Goal: Information Seeking & Learning: Learn about a topic

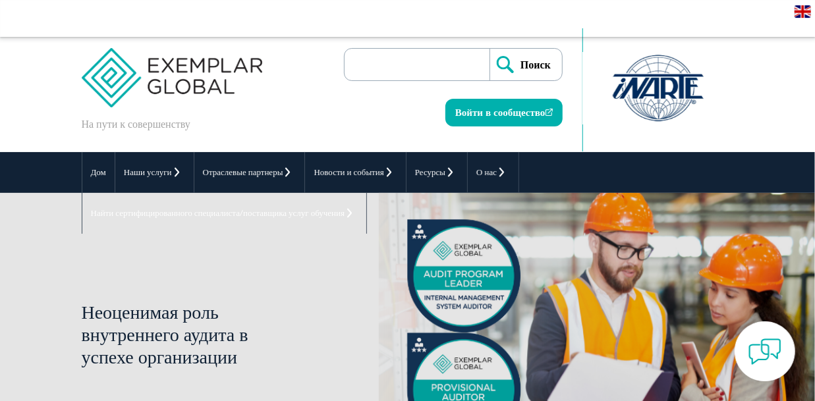
scroll to position [7, 0]
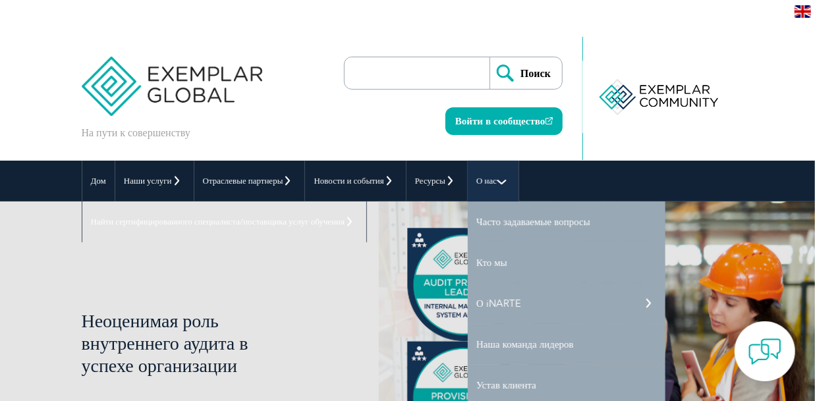
click at [490, 178] on font "О нас" at bounding box center [486, 181] width 20 height 10
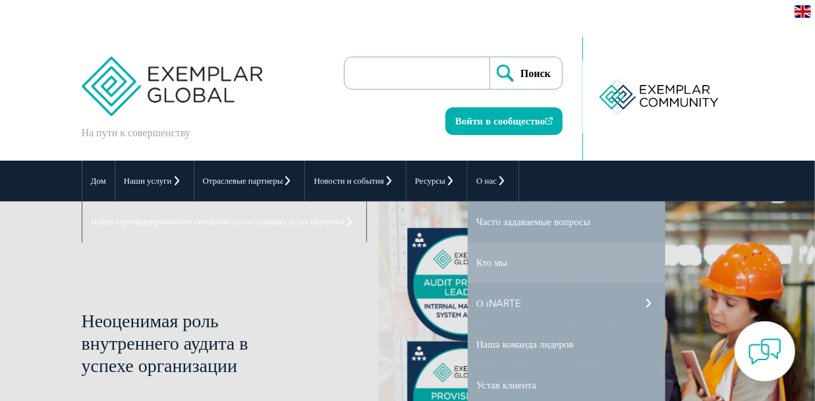
click at [498, 263] on font "Кто мы" at bounding box center [491, 263] width 31 height 12
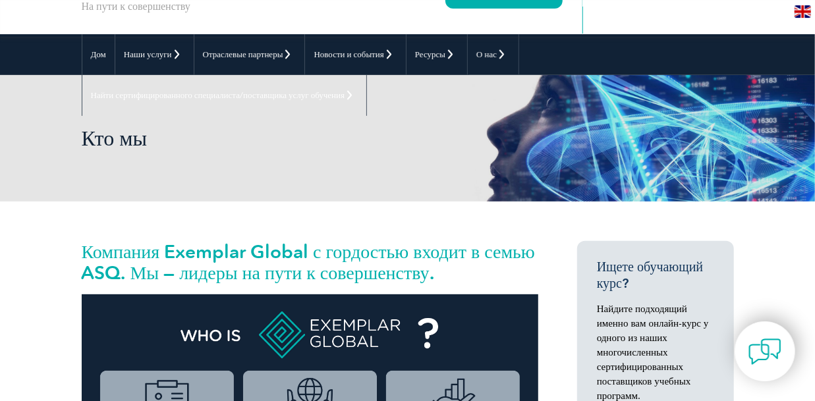
scroll to position [137, 0]
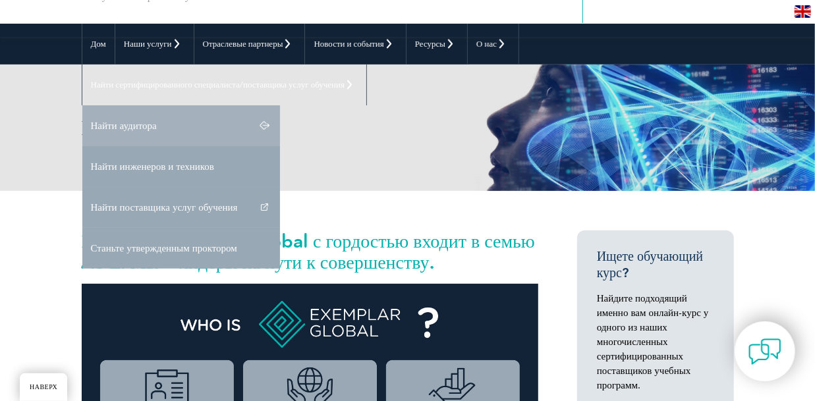
click at [254, 122] on link "Найти аудитора" at bounding box center [181, 125] width 198 height 41
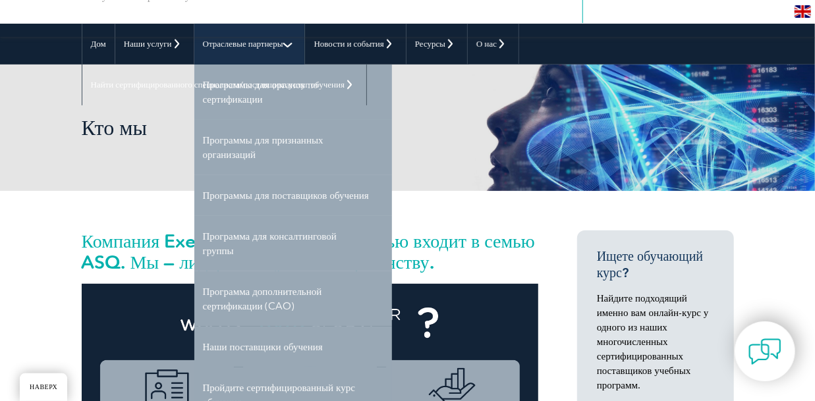
click at [241, 54] on link "Отраслевые партнеры" at bounding box center [249, 44] width 111 height 41
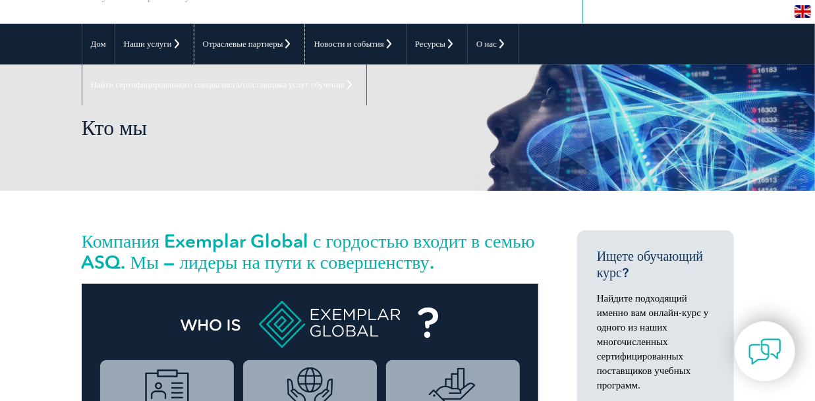
scroll to position [0, 0]
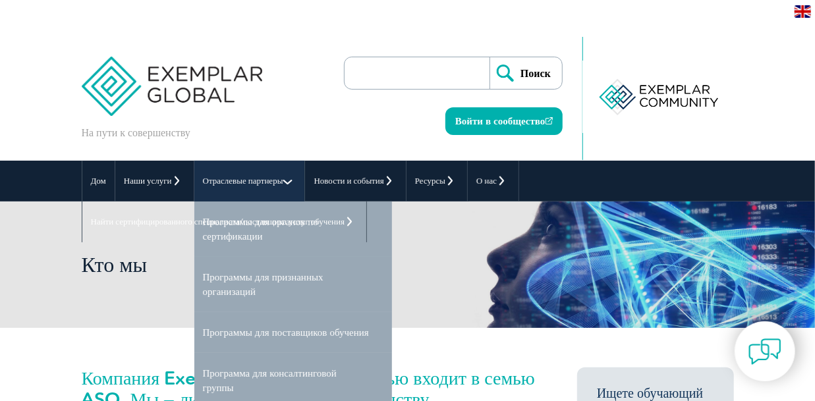
click at [287, 179] on link "Отраслевые партнеры" at bounding box center [249, 181] width 111 height 41
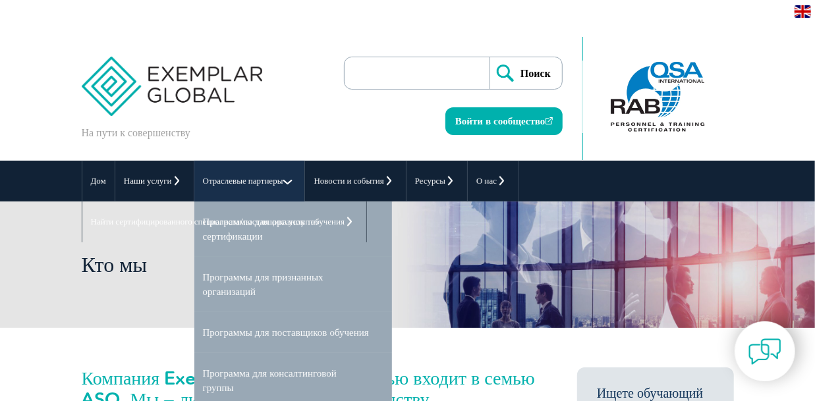
click at [289, 194] on link "Отраслевые партнеры" at bounding box center [249, 181] width 111 height 41
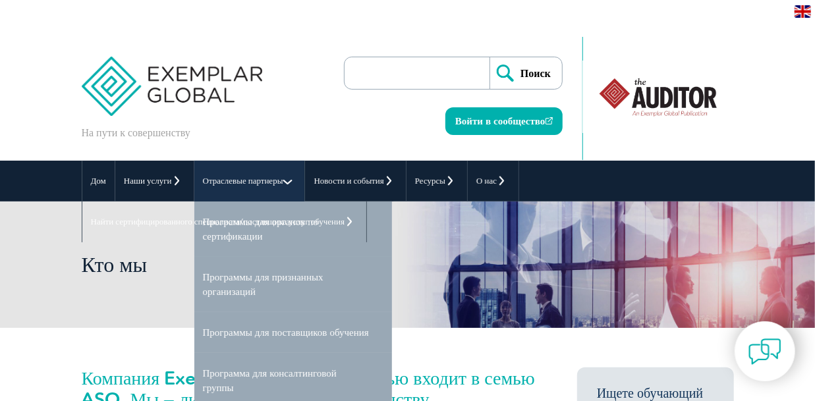
click at [285, 186] on link "Отраслевые партнеры" at bounding box center [249, 181] width 111 height 41
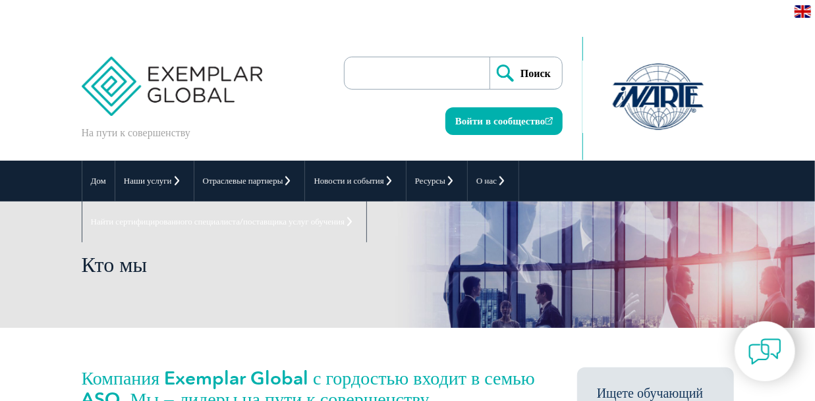
click at [266, 281] on div "Кто мы" at bounding box center [408, 265] width 652 height 127
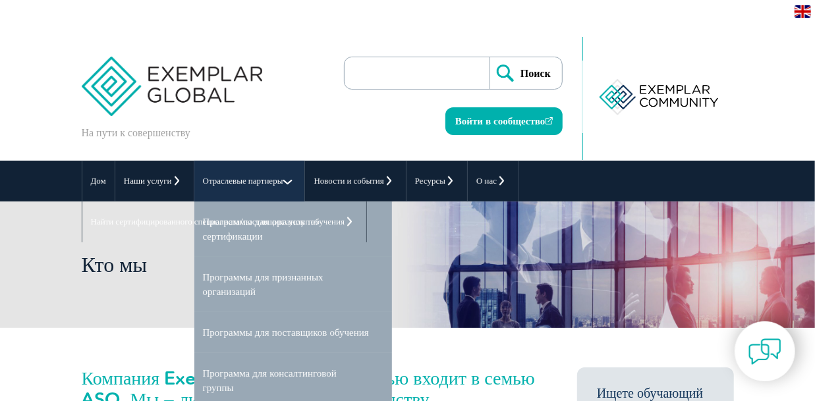
click at [291, 183] on link "Отраслевые партнеры" at bounding box center [249, 181] width 111 height 41
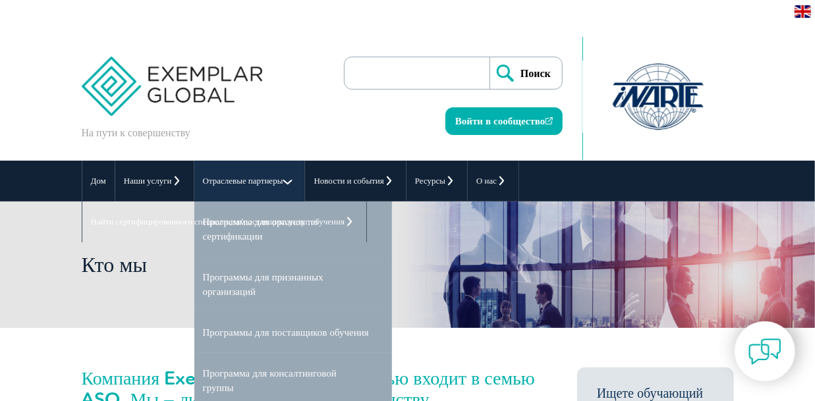
click at [246, 185] on font "Отраслевые партнеры" at bounding box center [243, 181] width 80 height 10
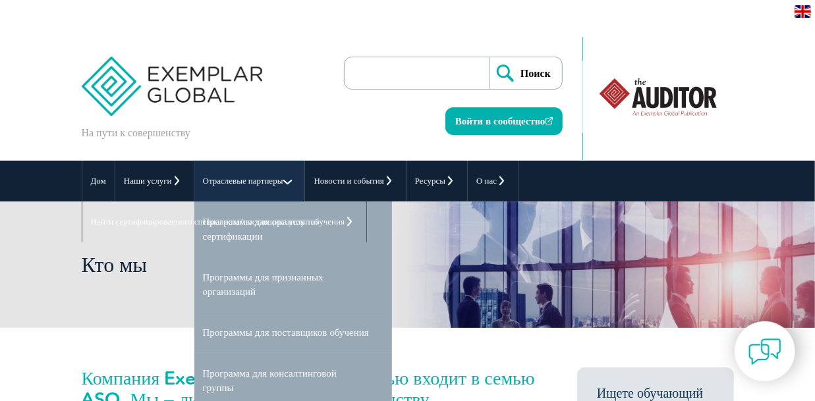
click at [248, 177] on font "Отраслевые партнеры" at bounding box center [243, 181] width 80 height 10
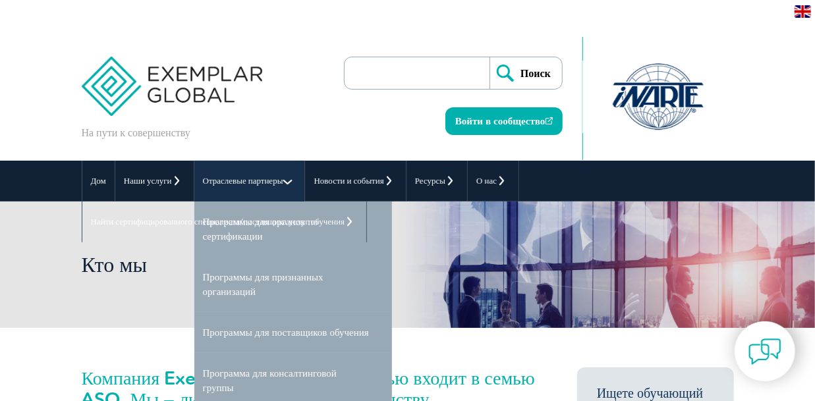
click at [248, 177] on font "Отраслевые партнеры" at bounding box center [243, 181] width 80 height 10
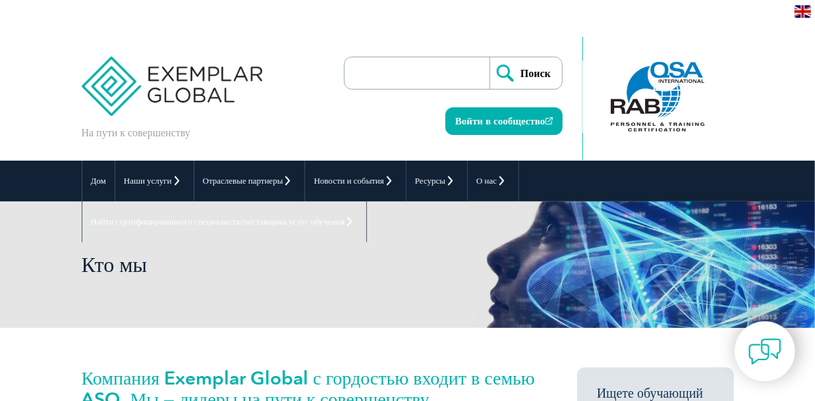
click at [357, 69] on input "search" at bounding box center [420, 73] width 138 height 32
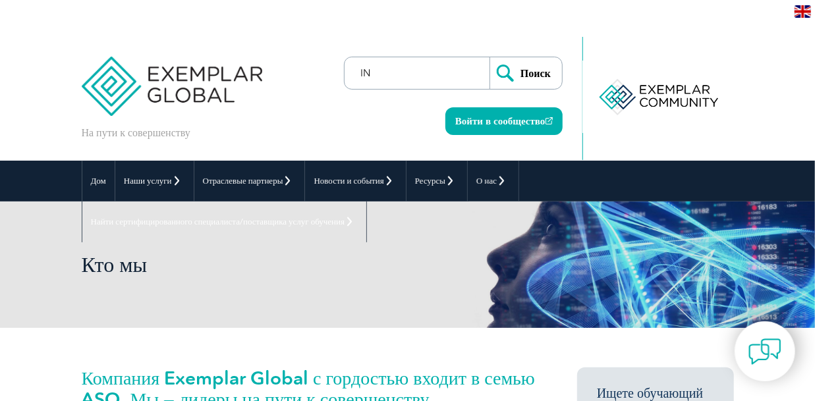
type input "I"
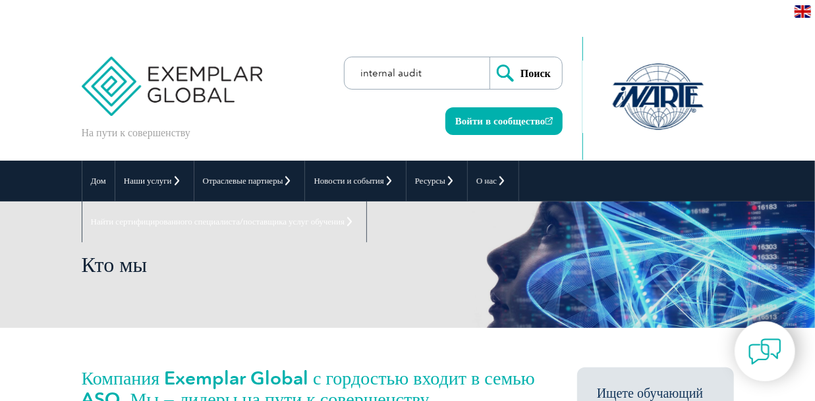
type input "internal audit"
click at [490, 57] on input "Поиск" at bounding box center [526, 73] width 72 height 32
